Goal: Task Accomplishment & Management: Use online tool/utility

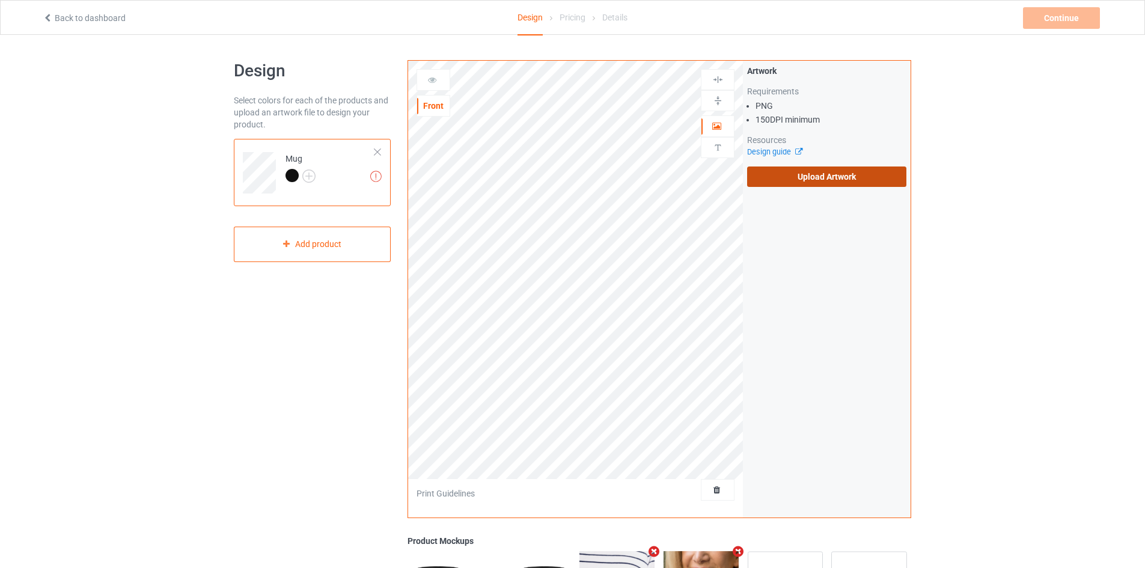
click at [798, 172] on label "Upload Artwork" at bounding box center [826, 176] width 159 height 20
click at [0, 0] on input "Upload Artwork" at bounding box center [0, 0] width 0 height 0
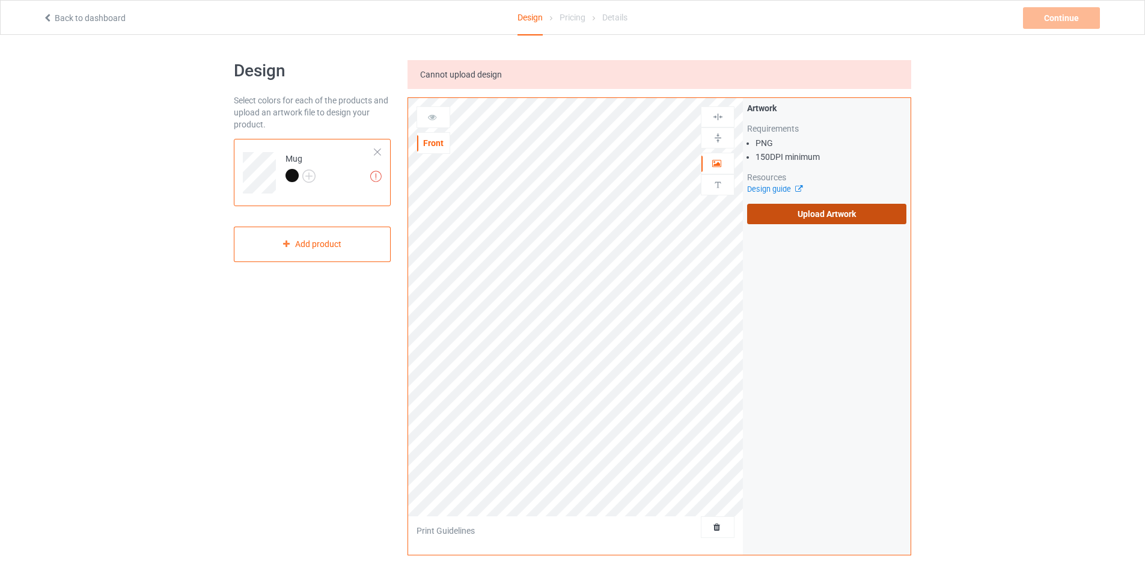
click at [782, 216] on label "Upload Artwork" at bounding box center [826, 214] width 159 height 20
click at [0, 0] on input "Upload Artwork" at bounding box center [0, 0] width 0 height 0
click at [776, 216] on label "Upload Artwork" at bounding box center [826, 214] width 159 height 20
click at [0, 0] on input "Upload Artwork" at bounding box center [0, 0] width 0 height 0
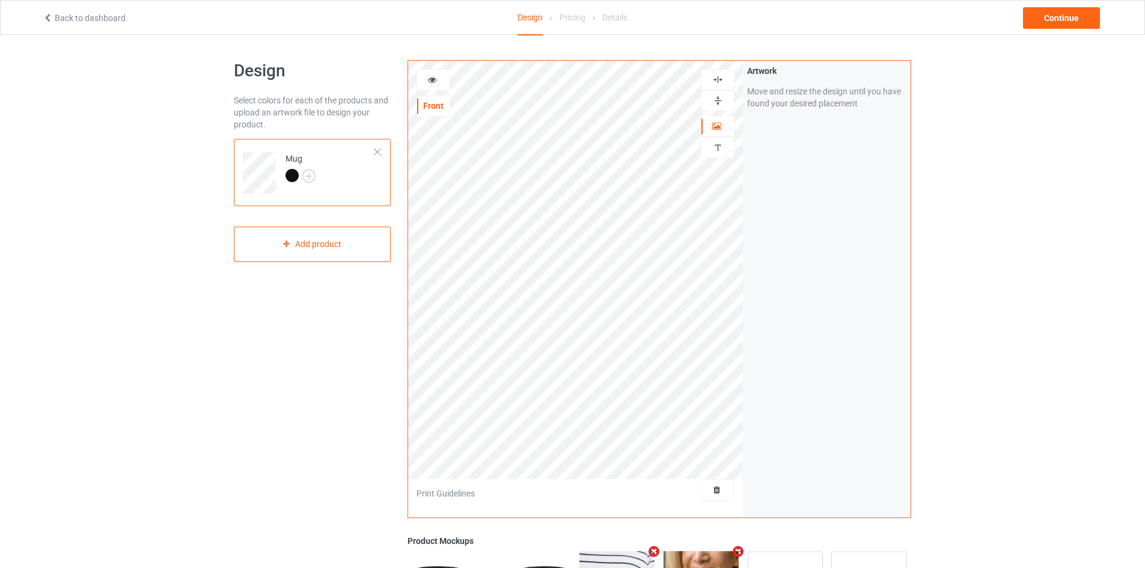
drag, startPoint x: 716, startPoint y: 78, endPoint x: 702, endPoint y: 109, distance: 34.2
click at [716, 79] on img at bounding box center [717, 79] width 11 height 11
click at [721, 100] on img at bounding box center [717, 100] width 11 height 11
click at [719, 104] on img at bounding box center [717, 100] width 11 height 11
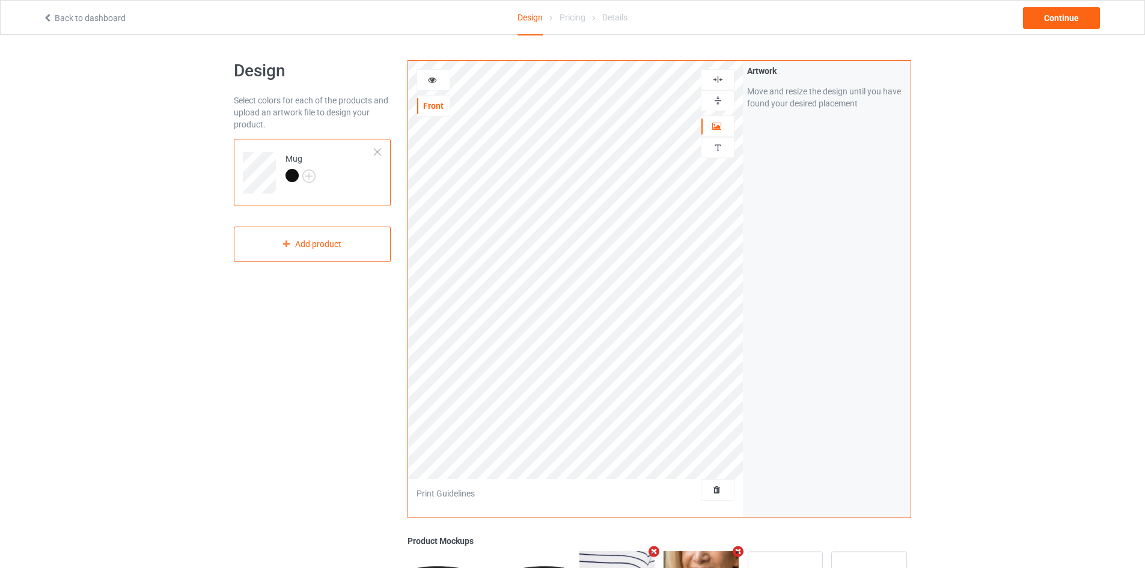
click at [719, 104] on img at bounding box center [717, 100] width 11 height 11
click at [1040, 23] on div "Continue" at bounding box center [1061, 18] width 77 height 22
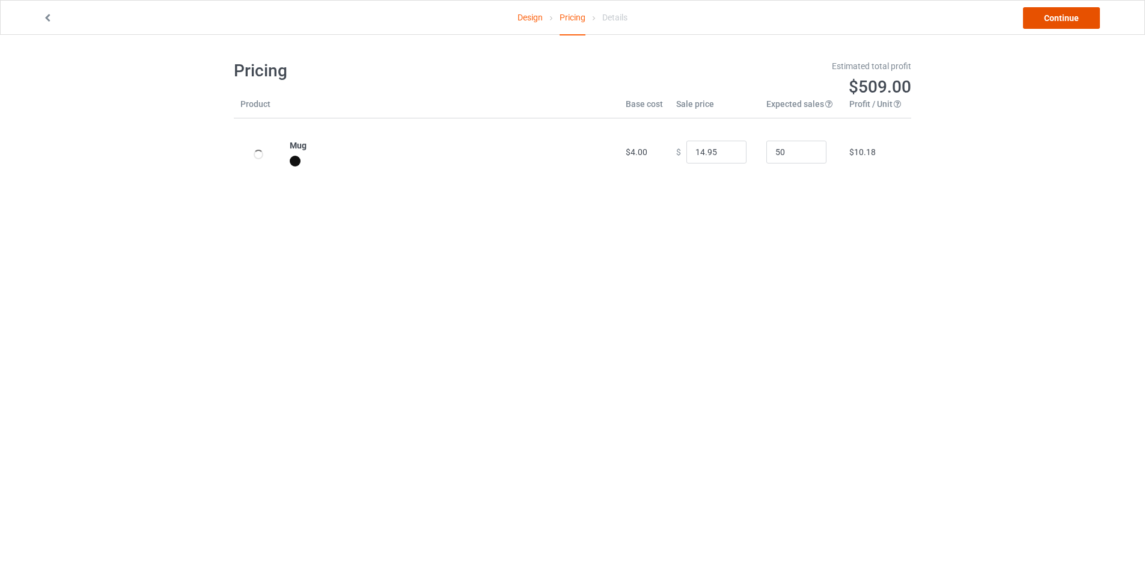
click at [1044, 19] on link "Continue" at bounding box center [1061, 18] width 77 height 22
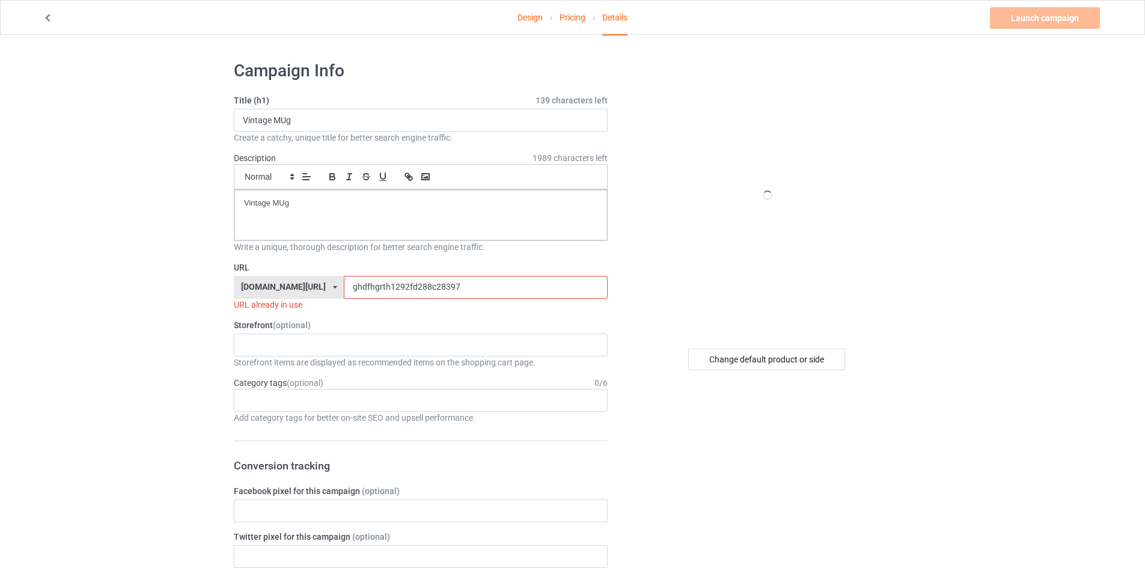
click at [384, 288] on input "ghdfhgrth1292fd288c28397" at bounding box center [475, 287] width 263 height 23
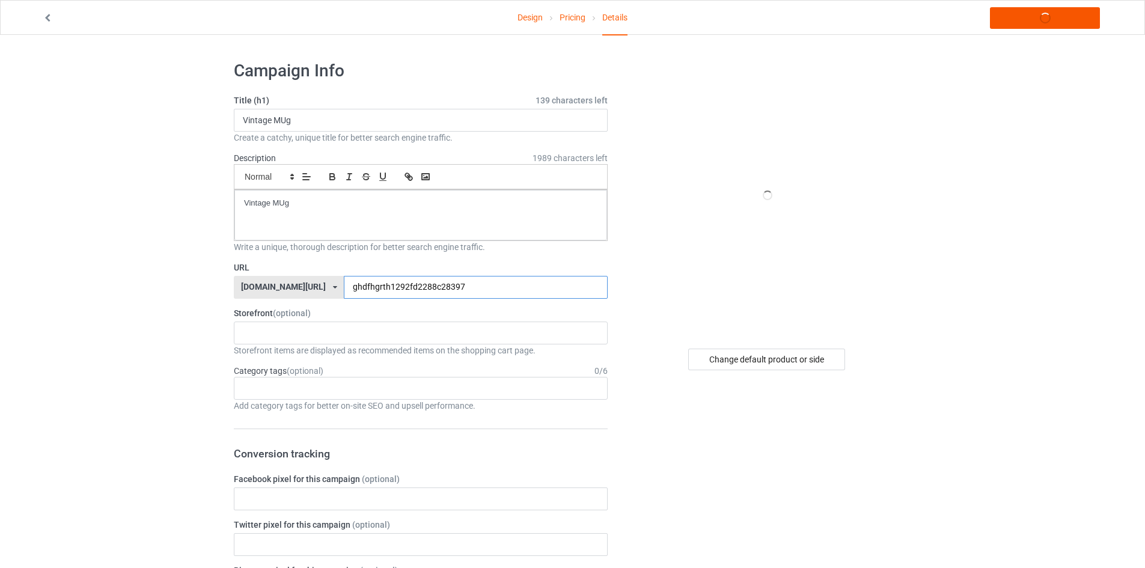
type input "ghdfhgrth1292fd2288c28397"
click at [1037, 23] on link "Launch campaign" at bounding box center [1045, 18] width 110 height 22
